Goal: Find specific page/section: Find specific page/section

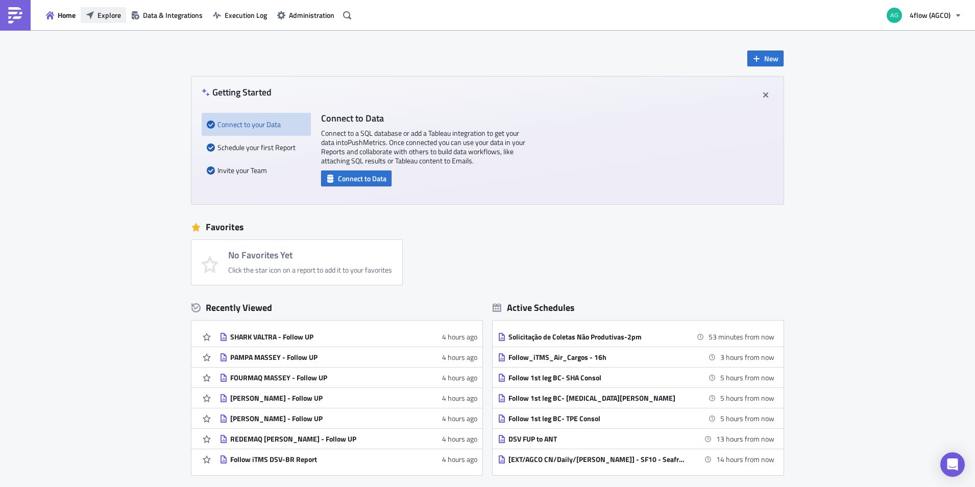
click at [119, 17] on span "Explore" at bounding box center [109, 15] width 23 height 11
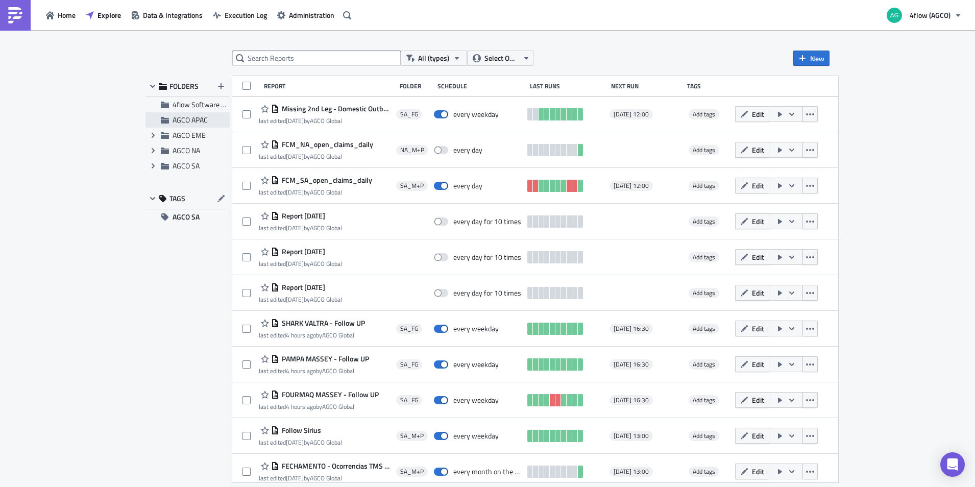
click at [172, 119] on div "AGCO APAC" at bounding box center [187, 119] width 84 height 15
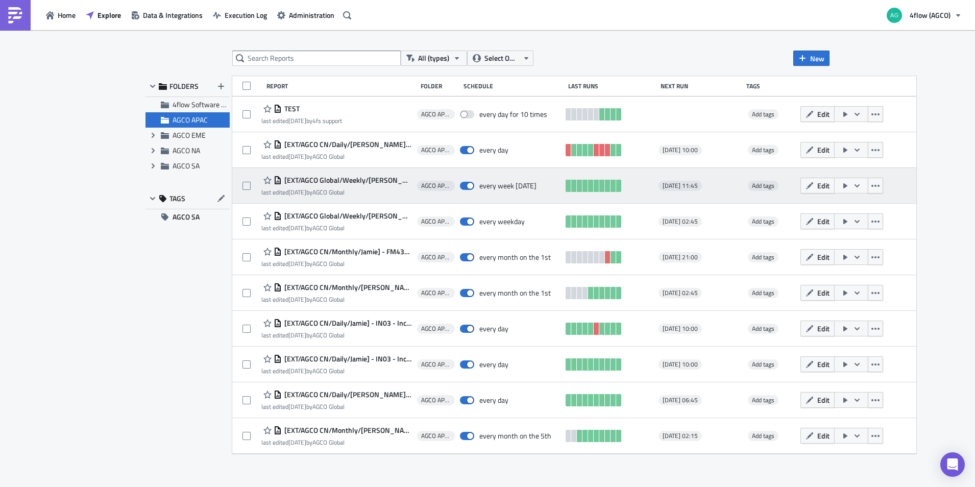
click at [381, 178] on span "[EXT/AGCO Global/Weekly/[PERSON_NAME]] IN-SF01 [GEOGRAPHIC_DATA] Seafreight Art…" at bounding box center [347, 180] width 130 height 9
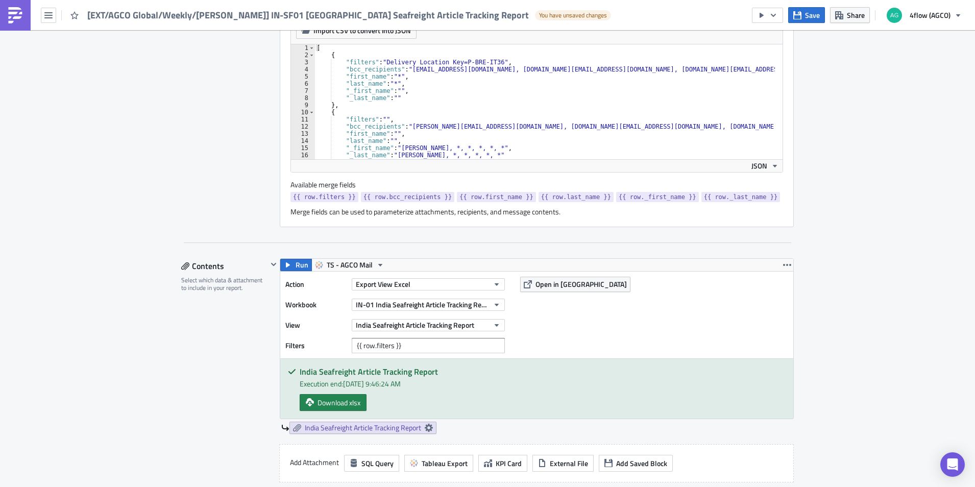
scroll to position [357, 0]
click at [496, 302] on icon "button" at bounding box center [497, 304] width 8 height 8
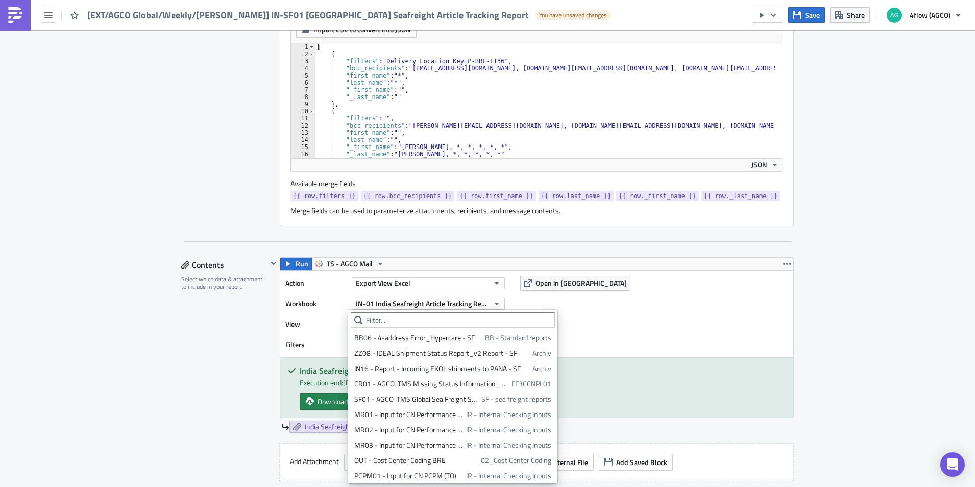
click at [851, 305] on div "AGCO APAC Execution Log Edit " [EXT/AGCO Global/Weekly/[PERSON_NAME]] IN-SF01 […" at bounding box center [487, 455] width 975 height 1565
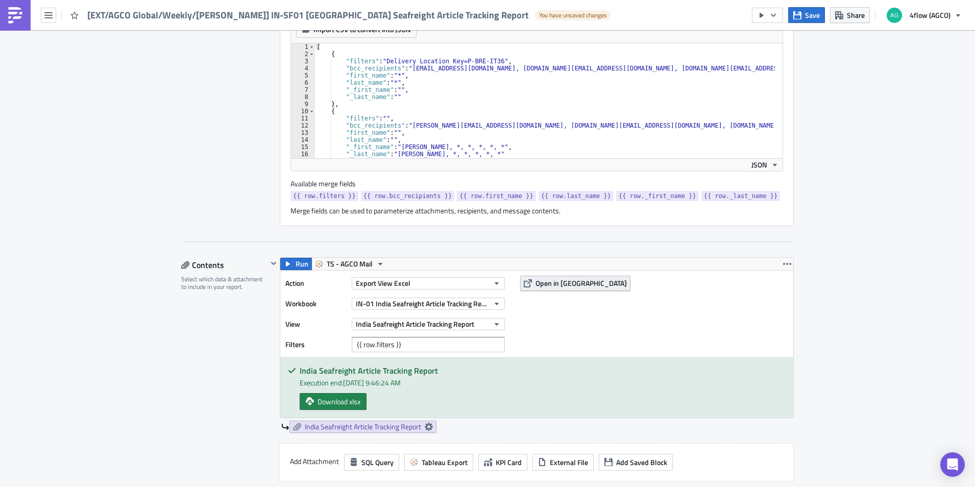
click at [553, 280] on span "Open in [GEOGRAPHIC_DATA]" at bounding box center [580, 283] width 91 height 11
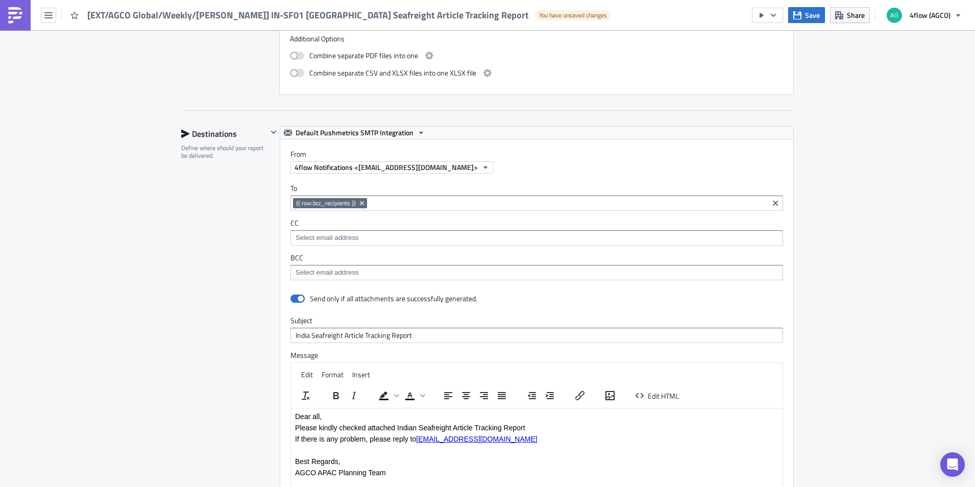
scroll to position [970, 0]
